Goal: Feedback & Contribution: Leave review/rating

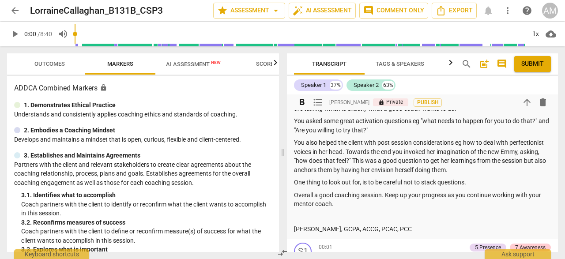
scroll to position [102, 0]
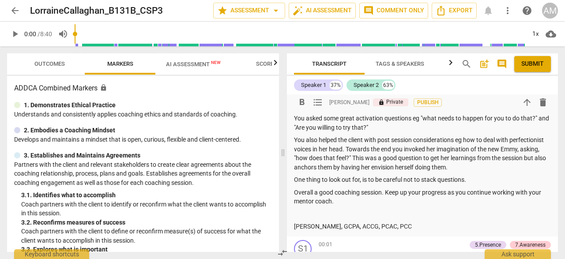
click at [394, 132] on p "You asked some great activation questions eg "what needs to happen for you to d…" at bounding box center [422, 123] width 257 height 18
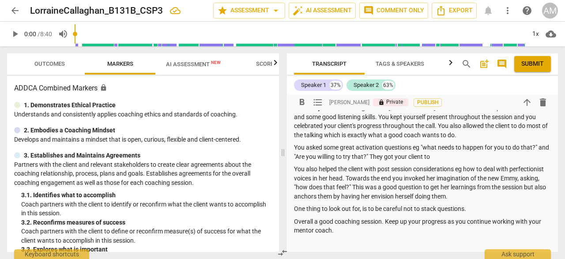
scroll to position [76, 0]
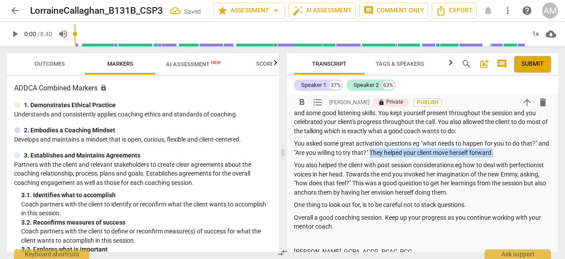
drag, startPoint x: 511, startPoint y: 163, endPoint x: 381, endPoint y: 165, distance: 129.4
click at [381, 157] on p "You asked some great activation questions eg "what needs to happen for you to d…" at bounding box center [422, 148] width 257 height 18
copy p "They helped your client move herself forward."
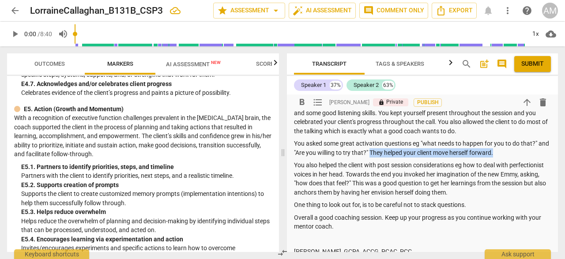
scroll to position [2297, 0]
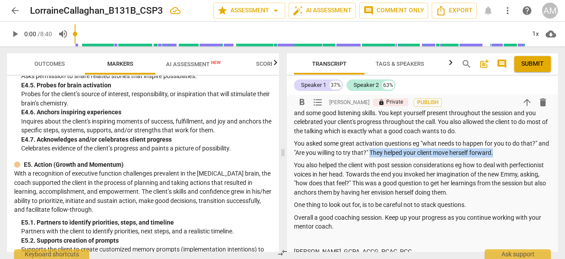
click at [55, 59] on span "Outcomes" at bounding box center [50, 64] width 52 height 12
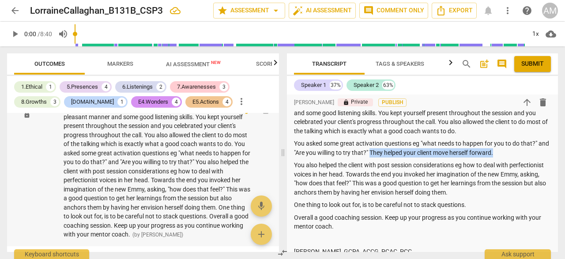
scroll to position [1165, 0]
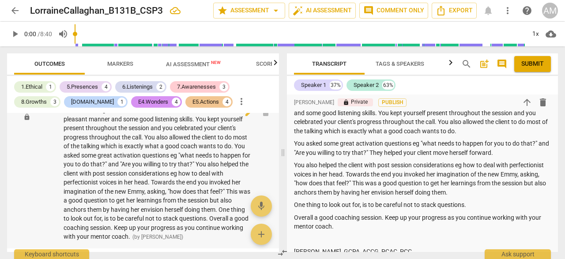
click at [183, 163] on span "Good Coaching session [PERSON_NAME]. You have a calm and pleasant manner and so…" at bounding box center [157, 173] width 187 height 134
click at [184, 163] on span "Good Coaching session [PERSON_NAME]. You have a calm and pleasant manner and so…" at bounding box center [157, 173] width 187 height 134
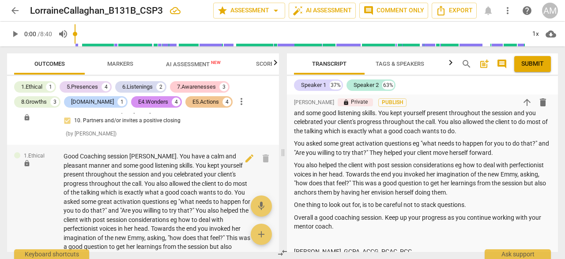
scroll to position [1110, 0]
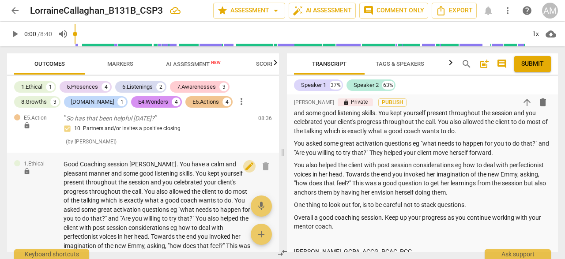
click at [246, 167] on span "edit" at bounding box center [249, 166] width 11 height 11
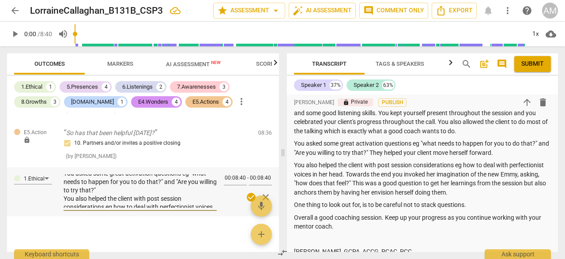
scroll to position [56, 0]
click at [159, 200] on textarea "Good Coaching session [PERSON_NAME]. You have a calm and pleasant manner and so…" at bounding box center [140, 191] width 153 height 34
type textarea "Good Coaching session [PERSON_NAME]. You have a calm and pleasant manner and so…"
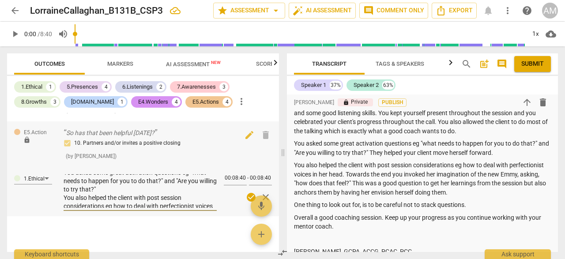
type textarea "Good Coaching session [PERSON_NAME]. You have a calm and pleasant manner and so…"
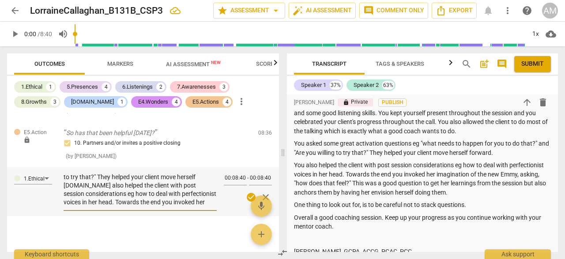
scroll to position [72, 0]
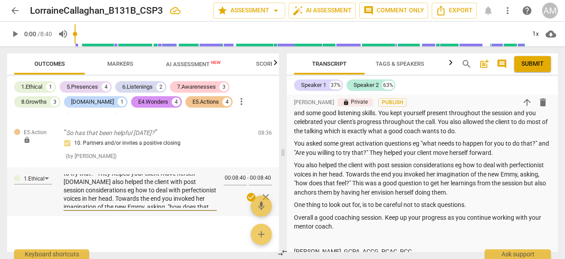
type textarea "Good Coaching session [PERSON_NAME]. You have a calm and pleasant manner and so…"
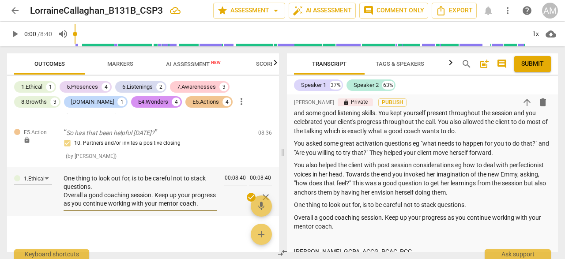
scroll to position [159, 0]
type textarea "Good Coaching session [PERSON_NAME]. You have a calm and pleasant manner and so…"
click at [247, 198] on span "check_circle" at bounding box center [251, 197] width 11 height 11
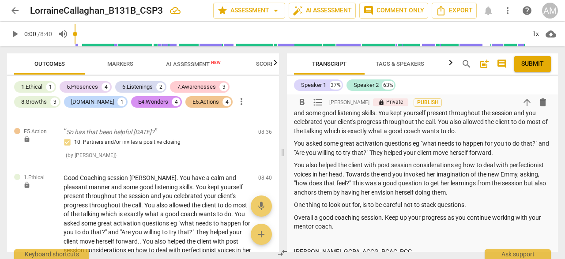
scroll to position [0, 0]
